Goal: Task Accomplishment & Management: Use online tool/utility

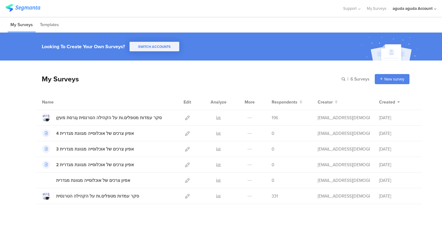
click at [396, 6] on div "aguda aguda Account" at bounding box center [413, 9] width 40 height 6
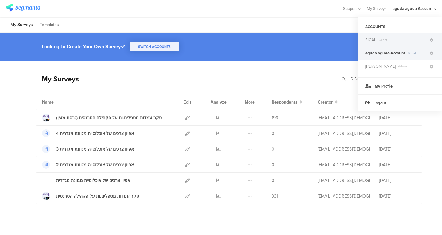
click at [378, 43] on div "SIGAL Guest" at bounding box center [400, 39] width 84 height 13
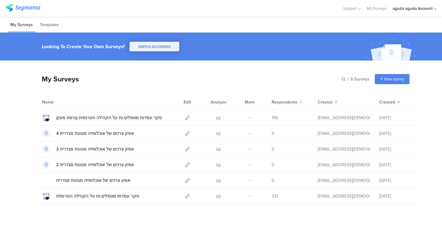
click at [421, 8] on div "aguda aguda Account" at bounding box center [413, 9] width 40 height 6
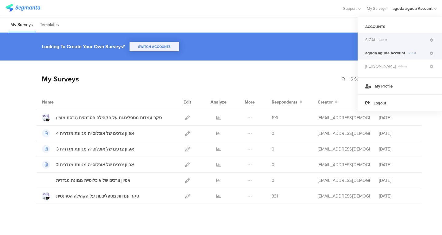
click at [369, 41] on span "SIGAL" at bounding box center [370, 40] width 11 height 6
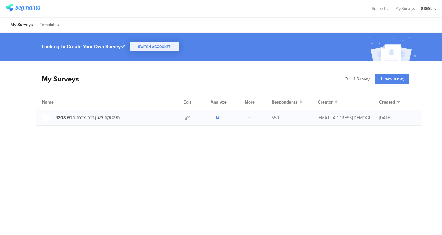
click at [218, 119] on icon at bounding box center [218, 117] width 5 height 5
click at [185, 119] on icon at bounding box center [187, 117] width 5 height 5
click at [187, 119] on icon at bounding box center [187, 117] width 5 height 5
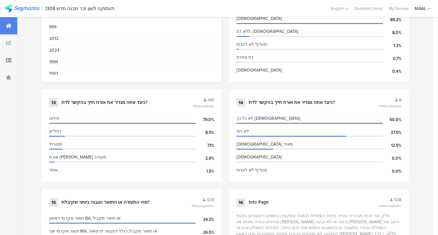
scroll to position [806, 0]
click at [137, 107] on div "13 כיצד אתה מגדיר את אורח חייך בהקשר לדת? 481 99% completion חילוני 79.0% דתל"ש…" at bounding box center [132, 136] width 180 height 92
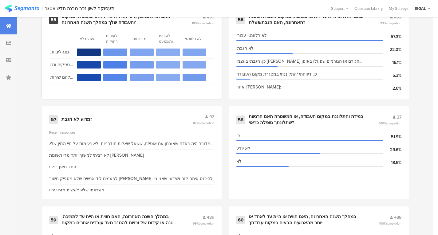
scroll to position [2998, 0]
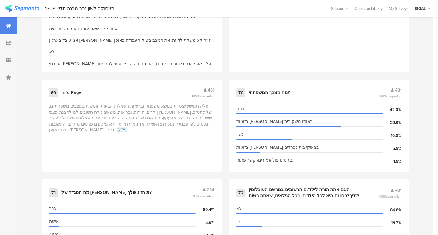
scroll to position [3618, 0]
click at [275, 105] on div "רווק" at bounding box center [309, 108] width 146 height 6
click at [235, 84] on div "70 מה מצבך המשפחתי? 481 100% completion רווק 42.0% בזוגיות וחיים באותו משק בית …" at bounding box center [319, 125] width 180 height 92
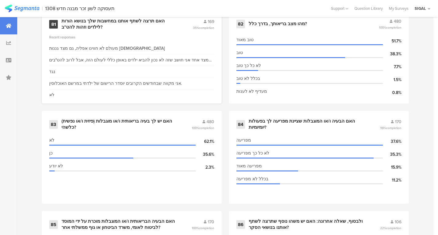
scroll to position [4288, 0]
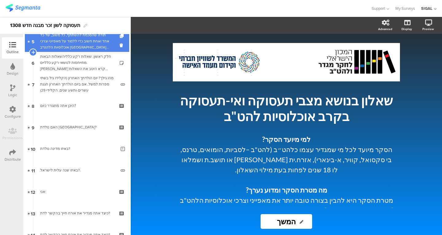
scroll to position [183, 0]
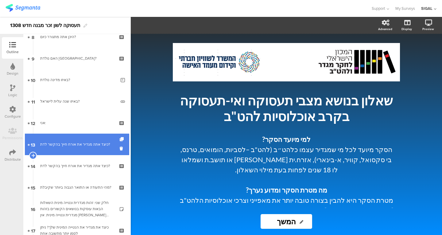
click at [53, 150] on link "13 כיצד אתה מגדיר את אורח חייך בהקשר לדת?" at bounding box center [77, 144] width 104 height 21
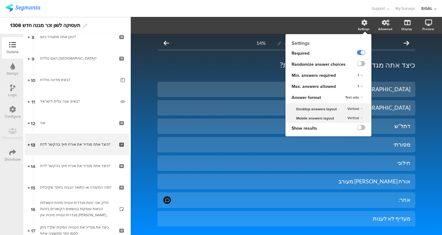
scroll to position [24, 0]
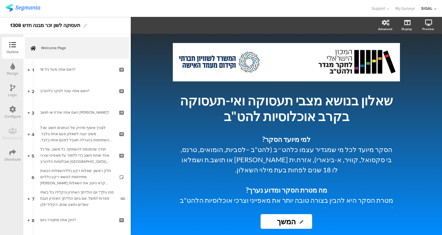
click at [14, 97] on div "Logic" at bounding box center [12, 95] width 9 height 6
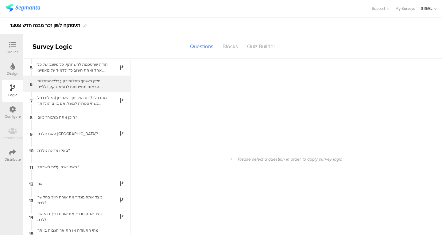
scroll to position [84, 0]
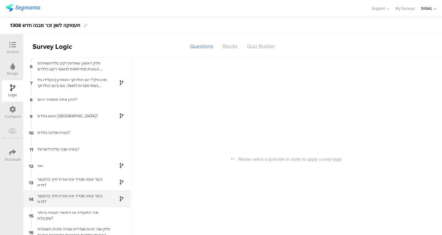
click at [58, 193] on div "14 כיצד אתה מגדיר את אורח חייך בהקשר לדת?" at bounding box center [76, 198] width 107 height 17
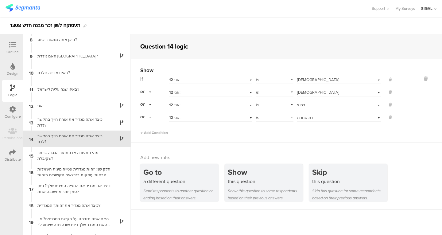
scroll to position [123, 0]
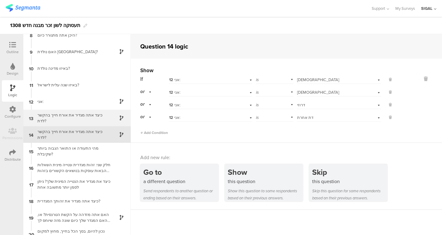
click at [50, 116] on div "כיצד אתה מגדיר את אורח חייך בהקשר לדת?" at bounding box center [72, 118] width 77 height 12
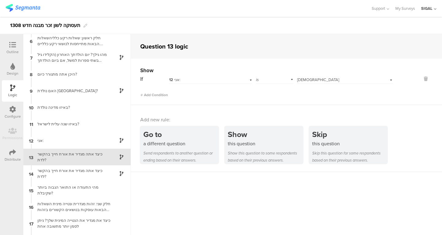
scroll to position [107, 0]
